Goal: Communication & Community: Answer question/provide support

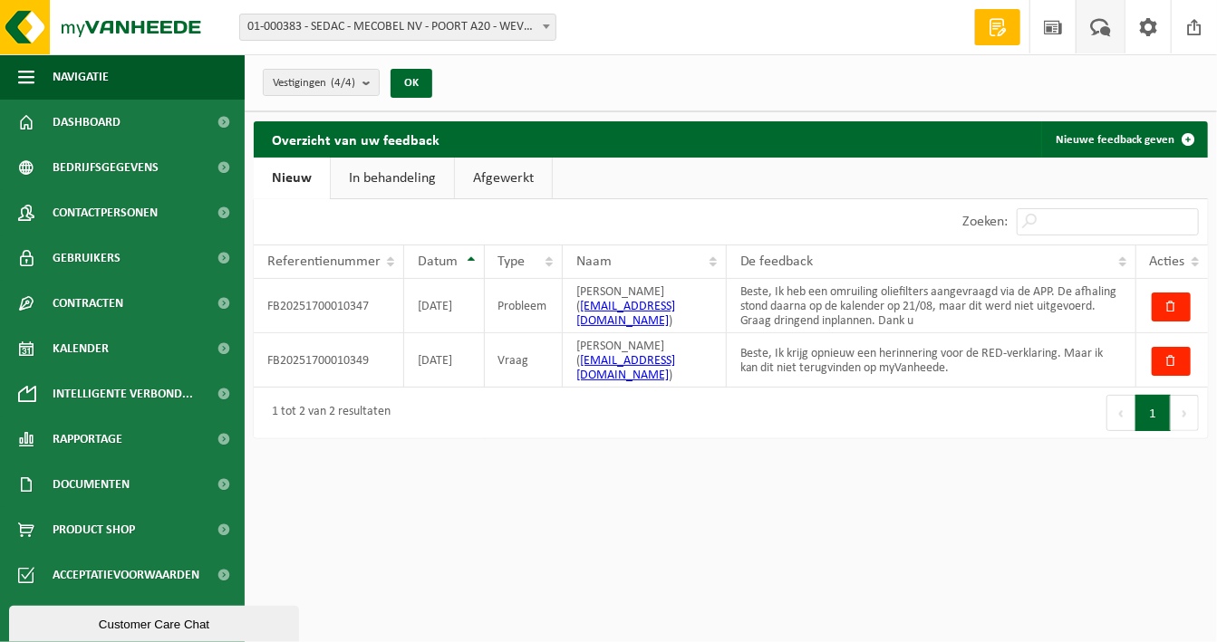
click at [121, 623] on div "Customer Care Chat" at bounding box center [154, 624] width 263 height 14
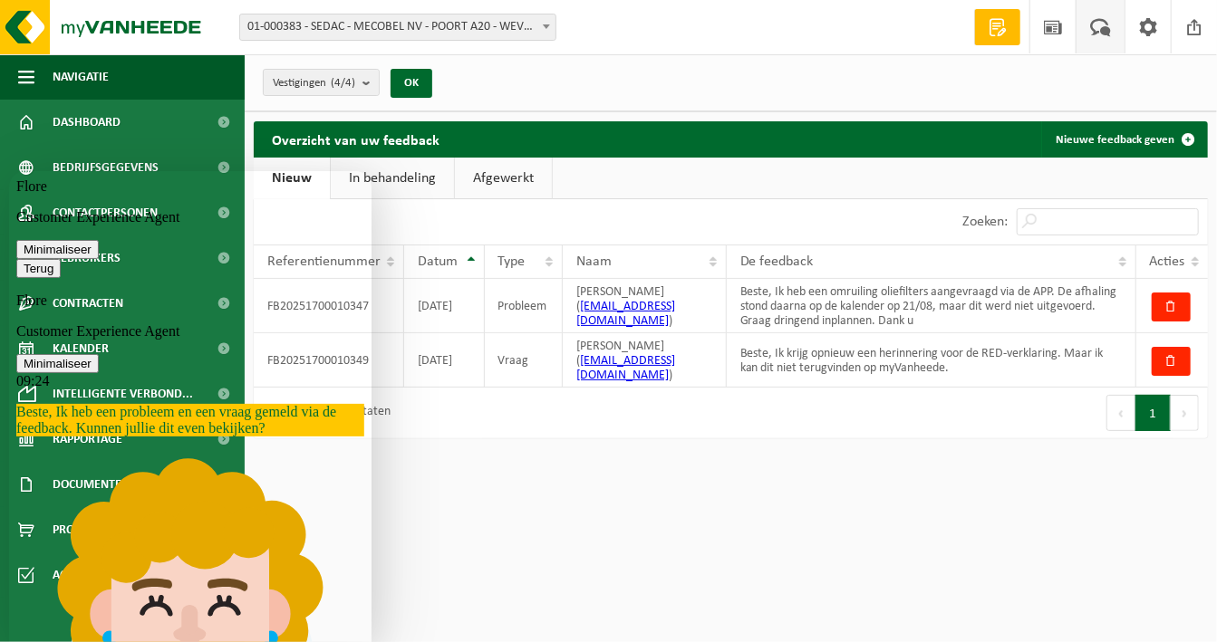
click at [549, 614] on html "Vestiging: 01-000383 - SEDAC - MECOBEL NV - POORT A20 - WEVELGEM 10-896045 - SE…" at bounding box center [608, 321] width 1217 height 642
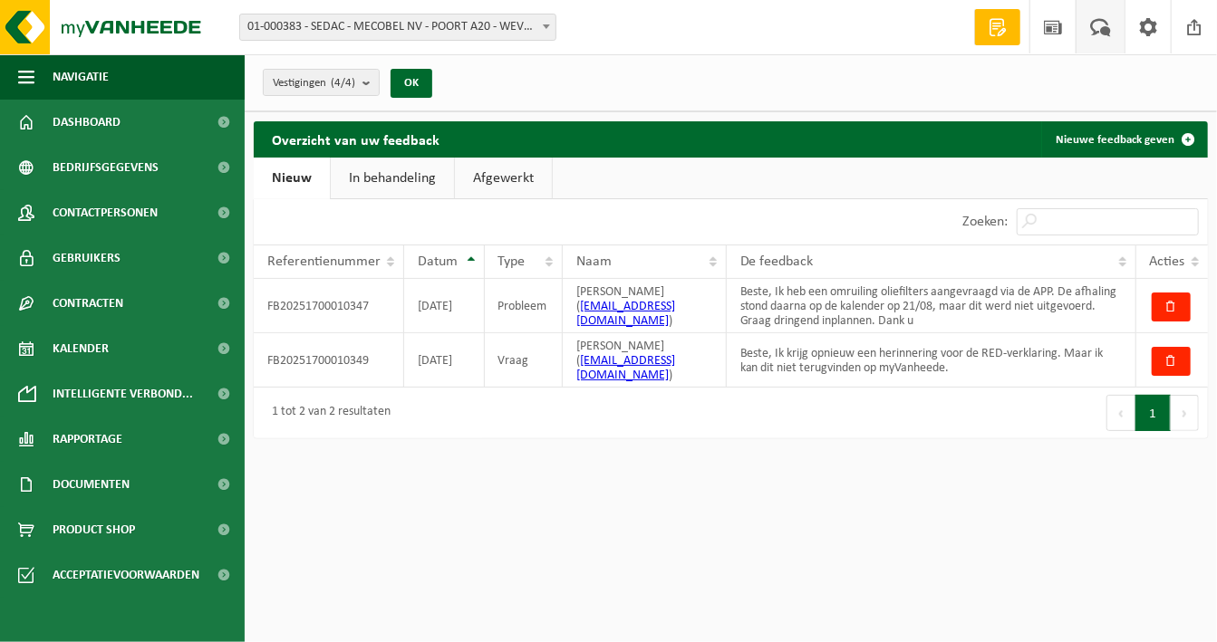
click at [346, 178] on link "In behandeling" at bounding box center [392, 179] width 123 height 42
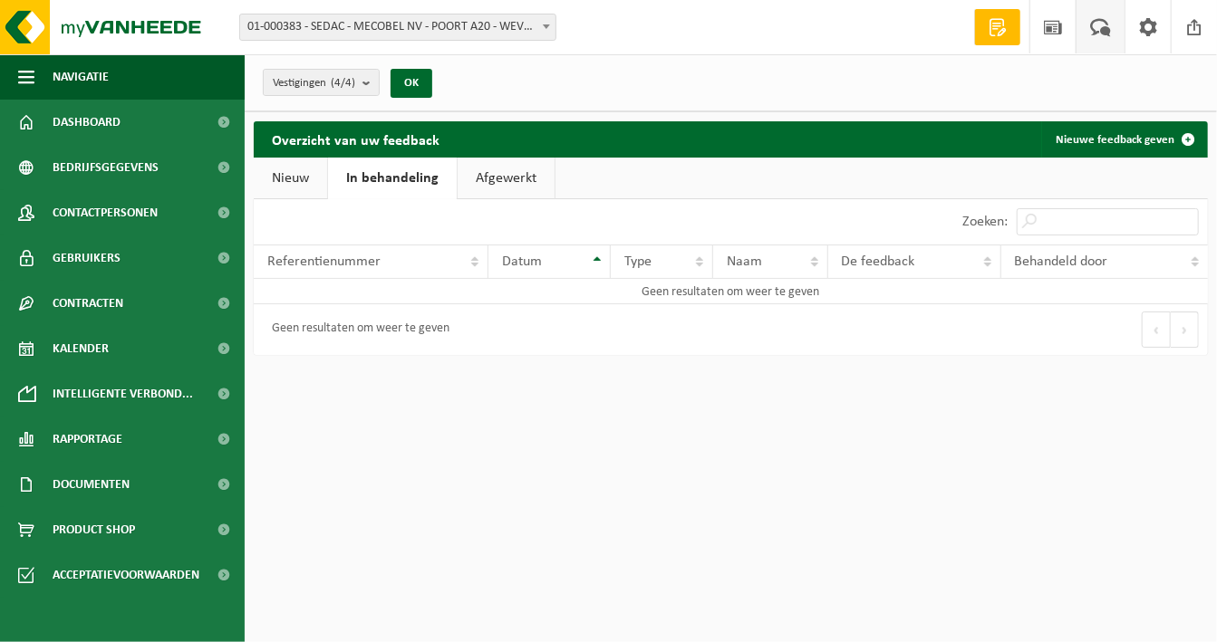
click at [478, 179] on link "Afgewerkt" at bounding box center [506, 179] width 97 height 42
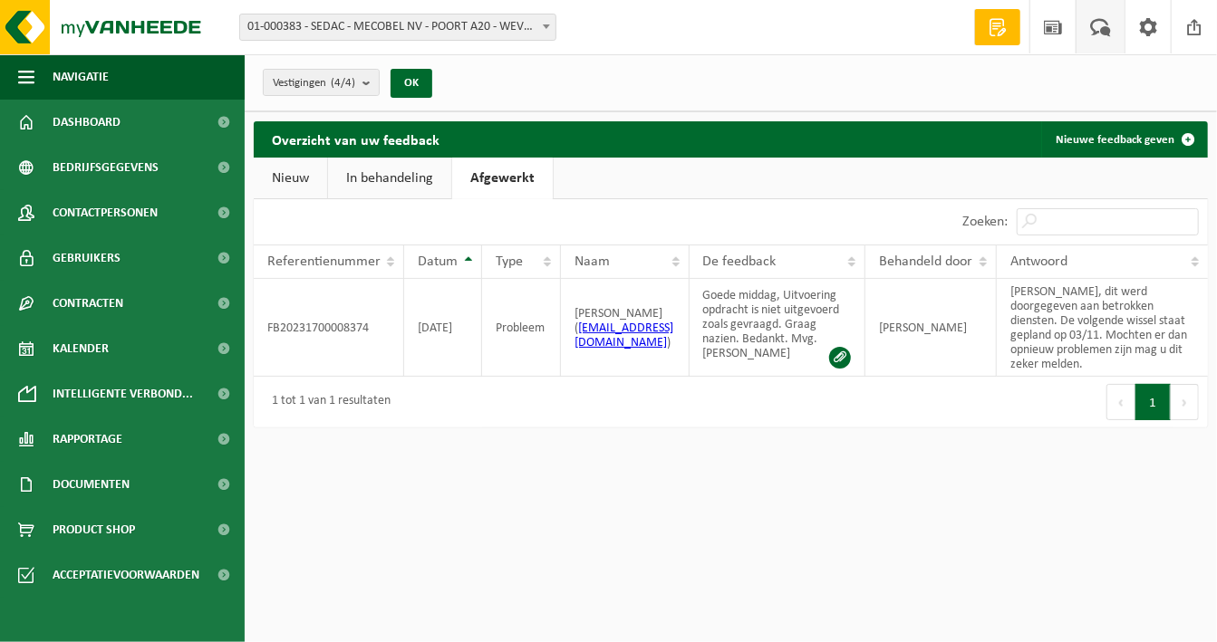
click at [381, 183] on link "In behandeling" at bounding box center [389, 179] width 123 height 42
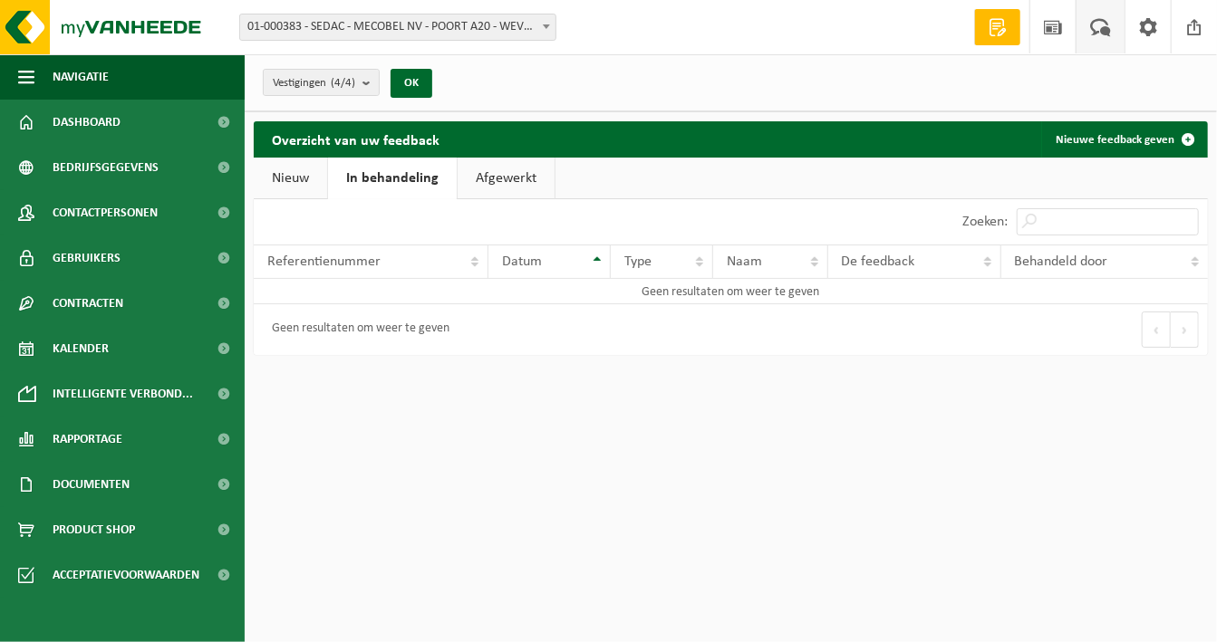
click at [294, 180] on link "Nieuw" at bounding box center [290, 179] width 73 height 42
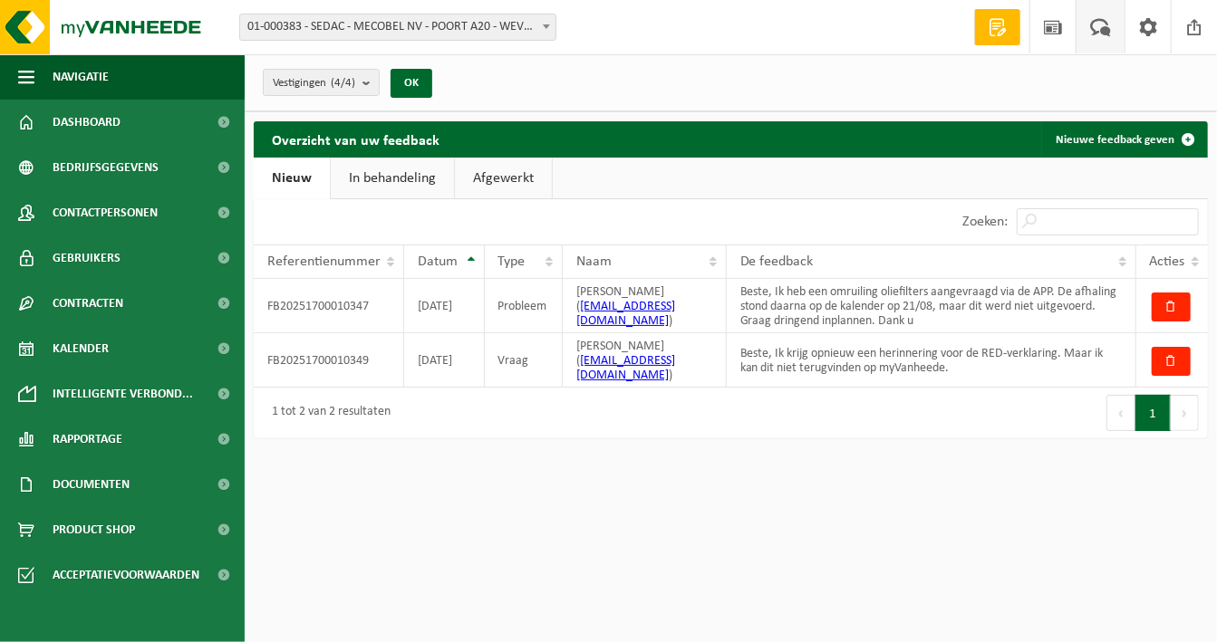
click at [1100, 24] on span at bounding box center [1101, 26] width 30 height 53
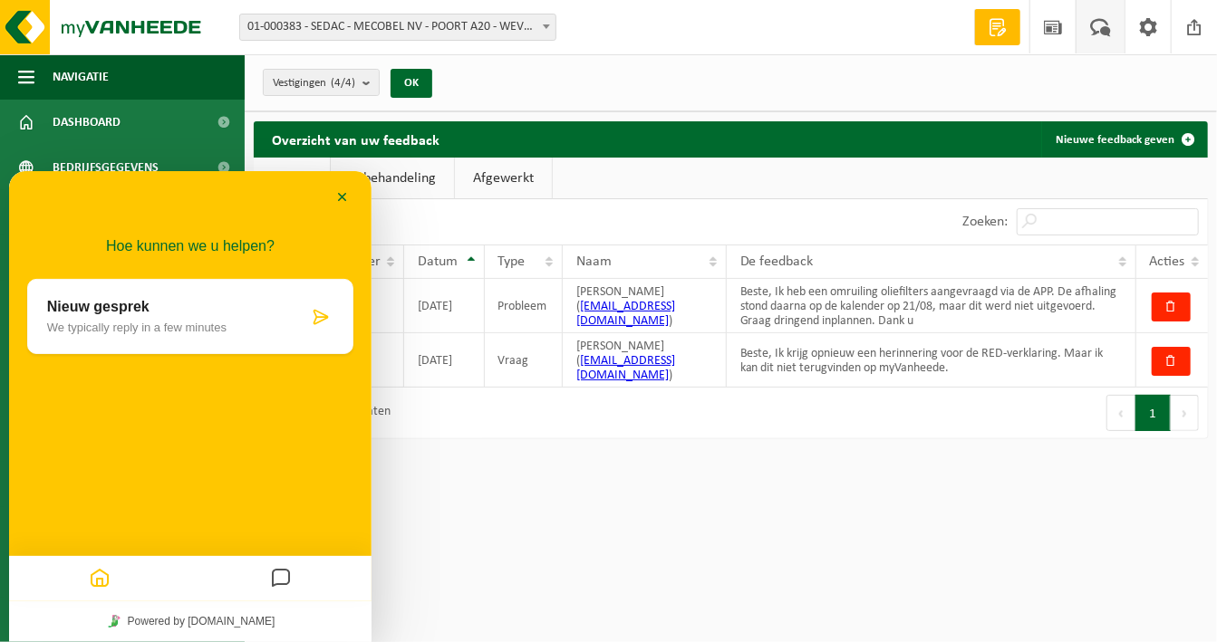
click at [280, 585] on icon "Messages" at bounding box center [281, 578] width 22 height 35
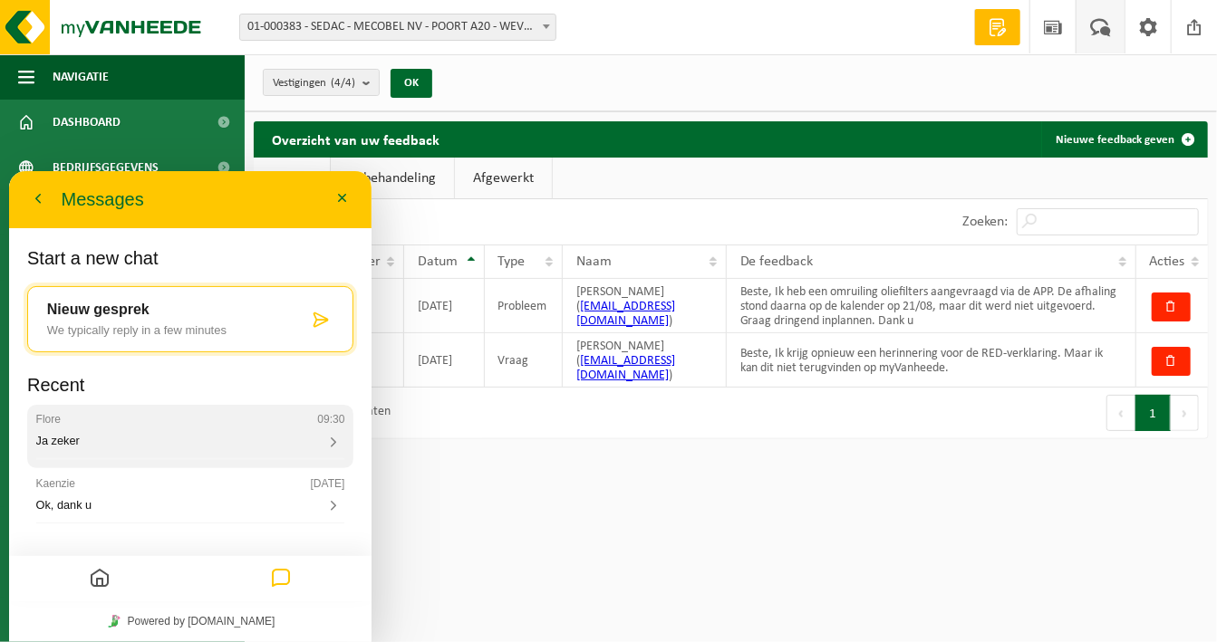
click at [82, 436] on div "Ja zeker" at bounding box center [190, 441] width 309 height 16
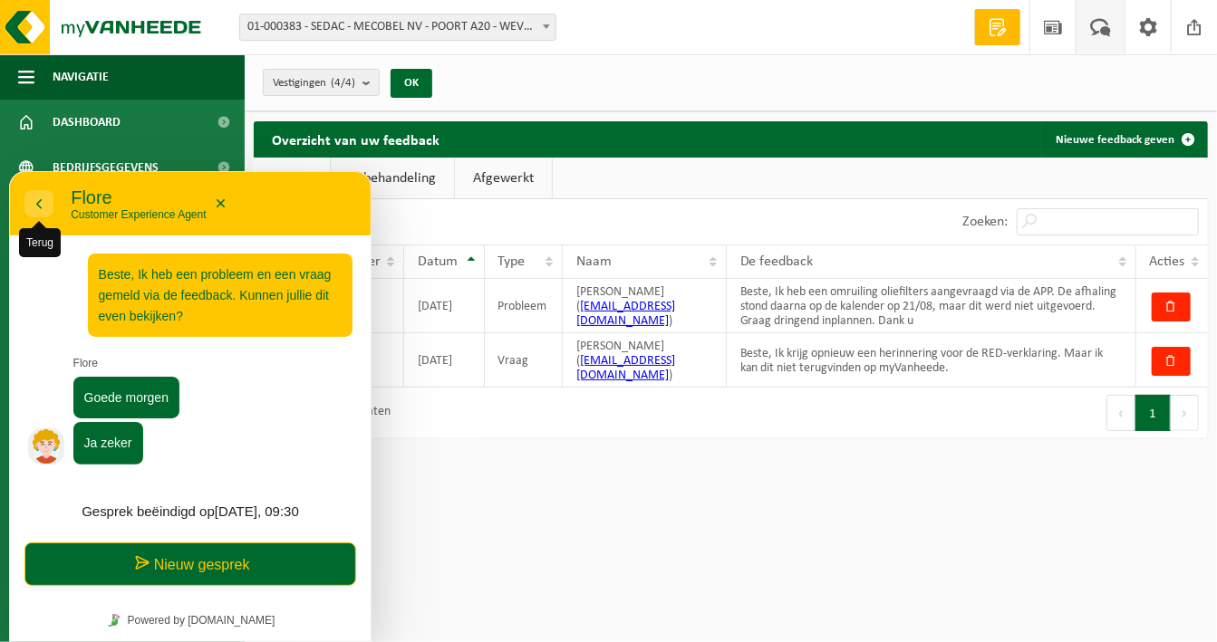
click at [41, 202] on icon "button" at bounding box center [39, 203] width 16 height 22
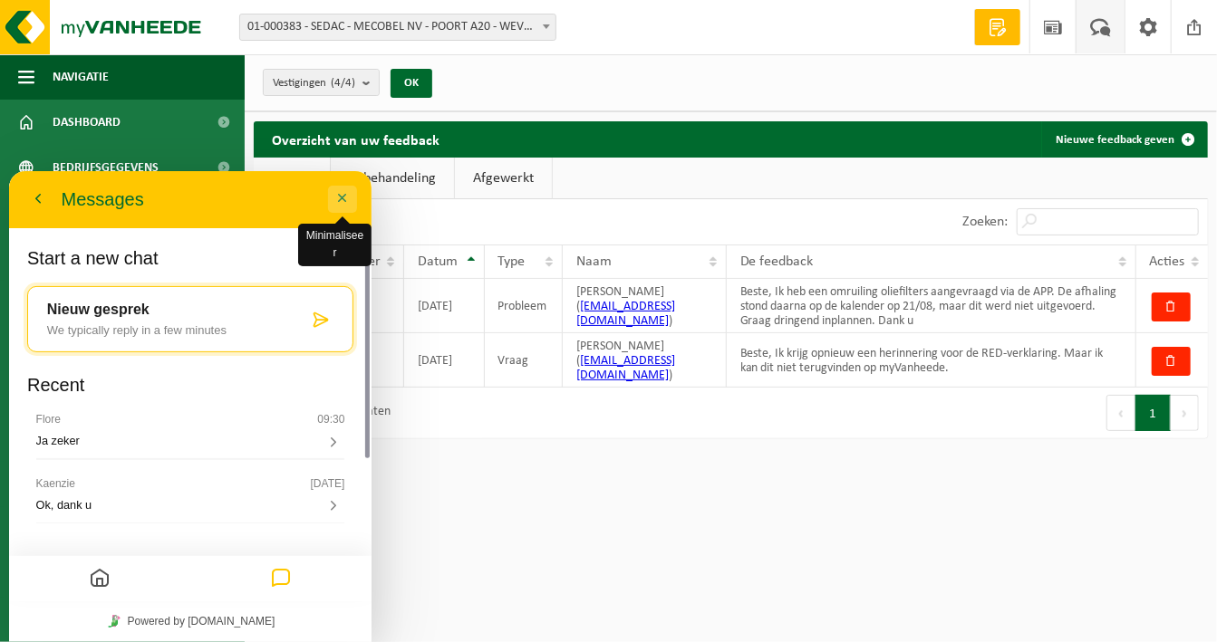
click at [345, 189] on button "Minimaliseer" at bounding box center [342, 198] width 29 height 27
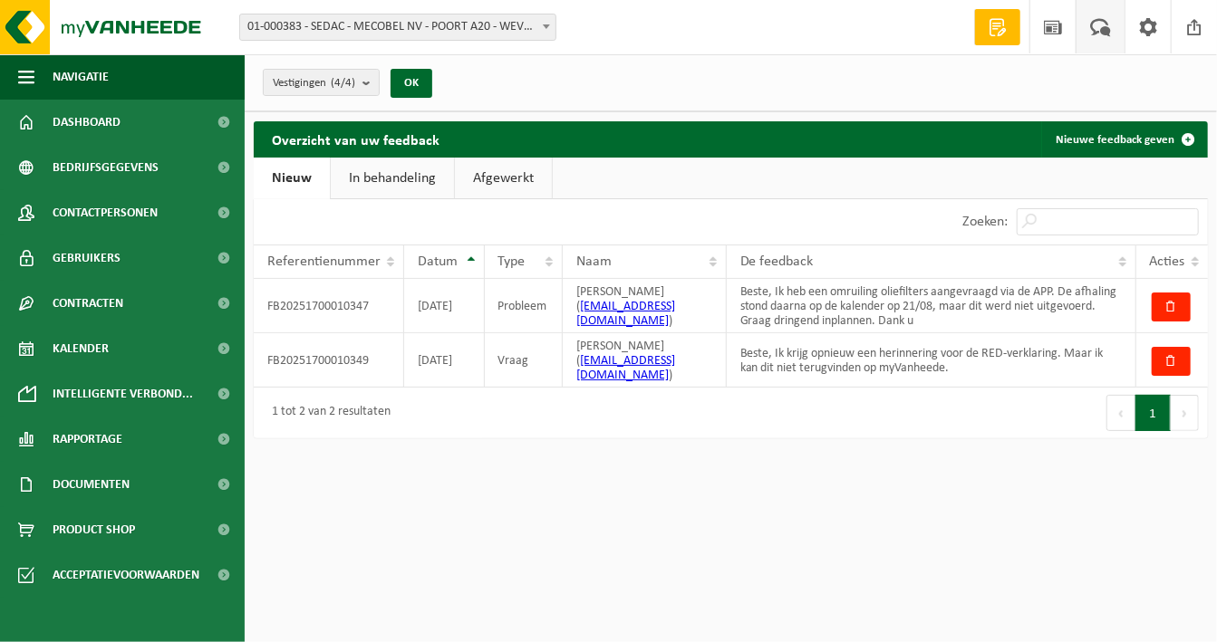
click at [381, 178] on link "In behandeling" at bounding box center [392, 179] width 123 height 42
